Goal: Navigation & Orientation: Find specific page/section

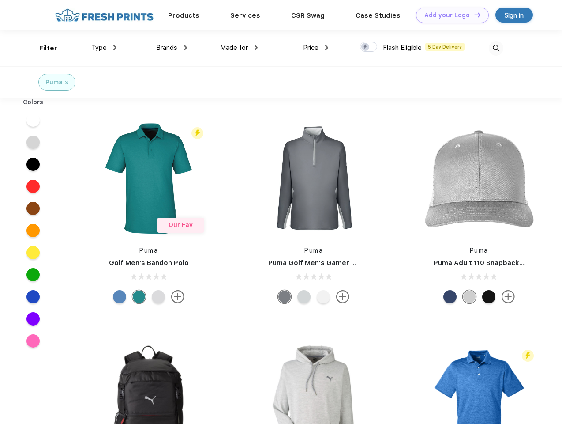
scroll to position [0, 0]
click at [449, 15] on link "Add your Logo Design Tool" at bounding box center [452, 15] width 73 height 15
click at [0, 0] on div "Design Tool" at bounding box center [0, 0] width 0 height 0
click at [474, 15] on link "Add your Logo Design Tool" at bounding box center [452, 15] width 73 height 15
click at [42, 48] on div "Filter" at bounding box center [48, 48] width 18 height 10
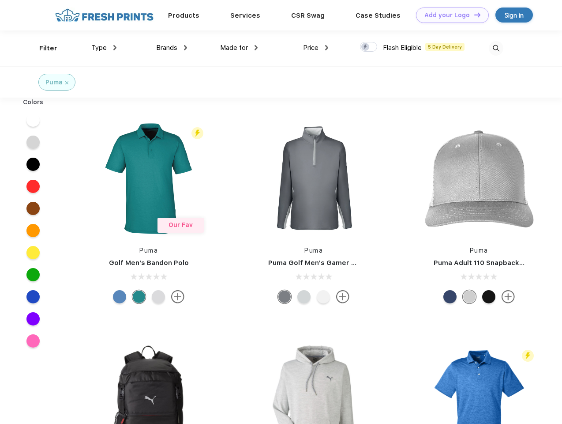
click at [104, 48] on span "Type" at bounding box center [98, 48] width 15 height 8
click at [172, 48] on span "Brands" at bounding box center [166, 48] width 21 height 8
click at [239, 48] on span "Made for" at bounding box center [234, 48] width 28 height 8
click at [316, 48] on span "Price" at bounding box center [310, 48] width 15 height 8
click at [369, 47] on div at bounding box center [368, 47] width 17 height 10
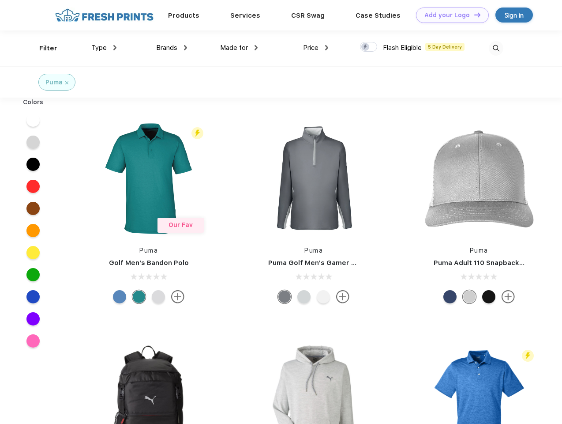
click at [366, 47] on input "checkbox" at bounding box center [363, 45] width 6 height 6
click at [496, 48] on img at bounding box center [496, 48] width 15 height 15
